Goal: Information Seeking & Learning: Learn about a topic

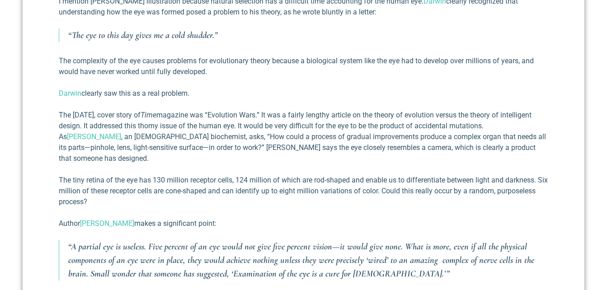
scroll to position [555, 0]
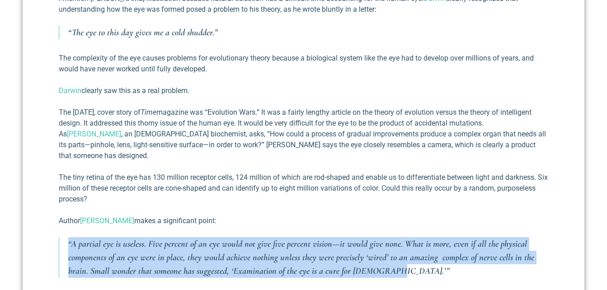
drag, startPoint x: 69, startPoint y: 231, endPoint x: 393, endPoint y: 261, distance: 325.4
click at [393, 261] on p "“A partial eye is useless. Five percent of an eye would not give five percent v…" at bounding box center [308, 257] width 480 height 41
copy p "“A partial eye is useless. Five percent of an eye would not give five percent v…"
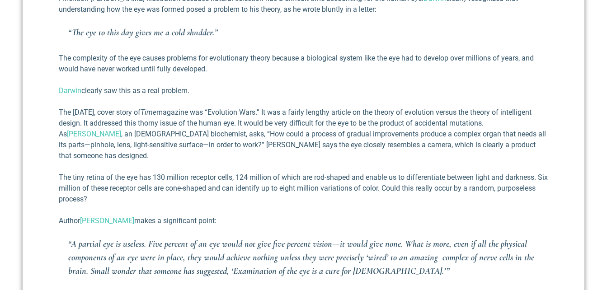
click at [376, 187] on p "The tiny retina of the eye has 130 million receptor cells, 124 million of which…" at bounding box center [303, 188] width 489 height 33
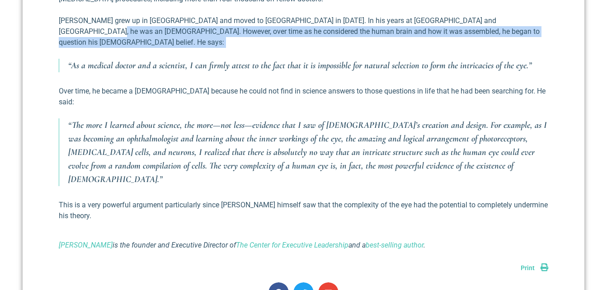
scroll to position [800, 0]
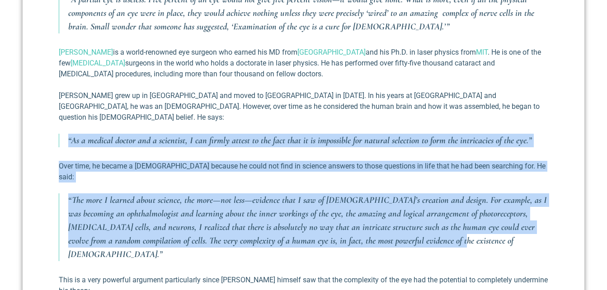
drag, startPoint x: 68, startPoint y: 224, endPoint x: 515, endPoint y: 208, distance: 447.1
copy div "“As a medical doctor and a scientist, I can firmly attest to the fact that it i…"
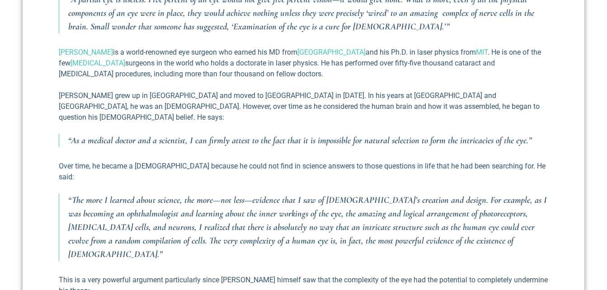
click at [198, 275] on p "This is a very powerful argument particularly since [PERSON_NAME] himself saw t…" at bounding box center [303, 286] width 489 height 22
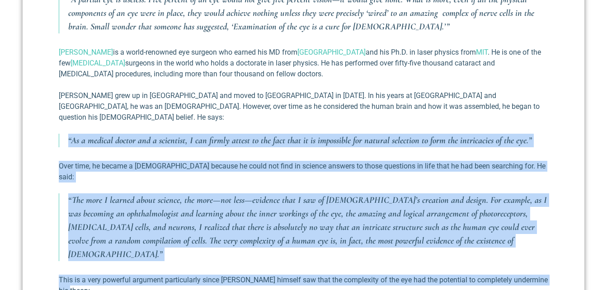
drag, startPoint x: 68, startPoint y: 118, endPoint x: 118, endPoint y: 242, distance: 134.0
copy div "“As a medical doctor and a scientist, I can firmly attest to the fact that it i…"
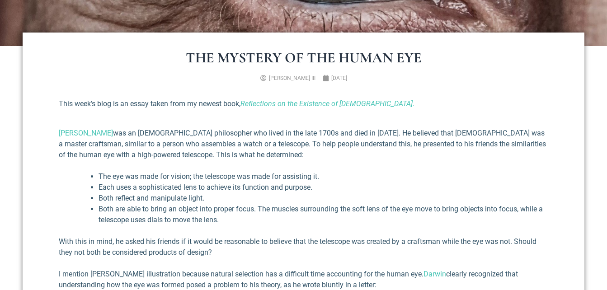
scroll to position [277, 0]
